Goal: Information Seeking & Learning: Learn about a topic

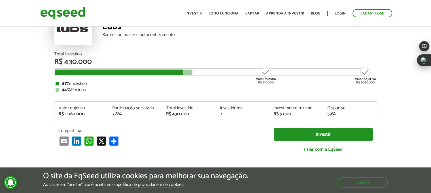
scroll to position [57, 0]
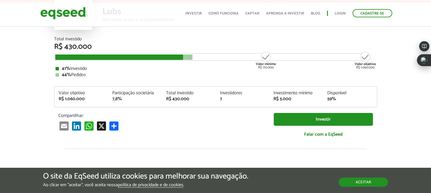
click at [357, 181] on button "Aceitar" at bounding box center [363, 181] width 49 height 9
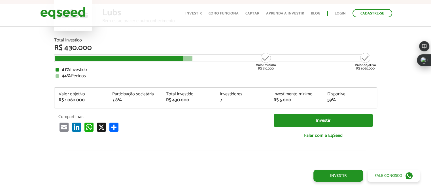
scroll to position [0, 0]
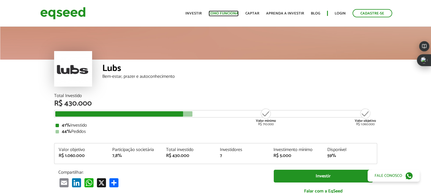
click at [221, 12] on link "Como funciona" at bounding box center [224, 14] width 30 height 4
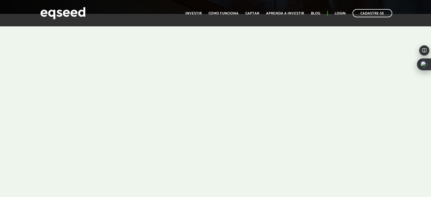
scroll to position [170, 0]
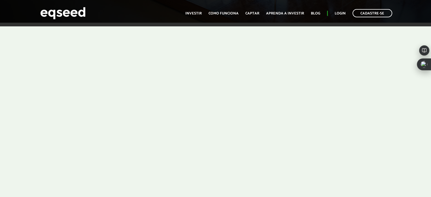
click at [390, 64] on div at bounding box center [215, 110] width 431 height 174
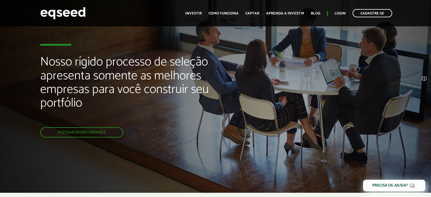
scroll to position [170, 0]
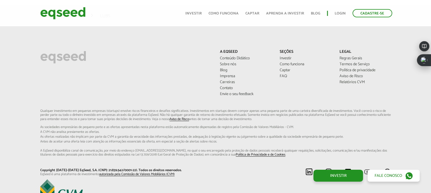
scroll to position [1350, 0]
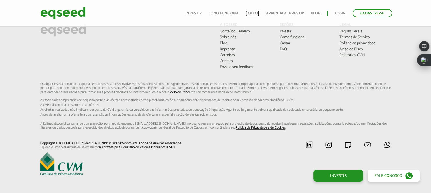
click at [250, 14] on link "Captar" at bounding box center [253, 14] width 14 height 4
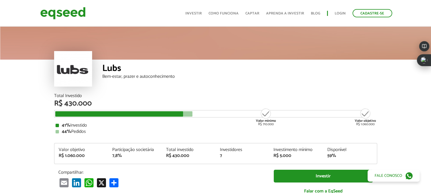
scroll to position [28, 0]
